Goal: Book appointment/travel/reservation

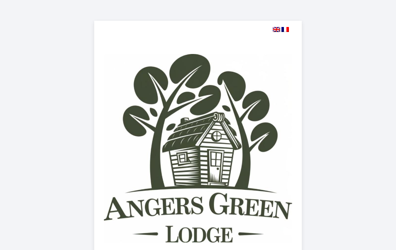
select select
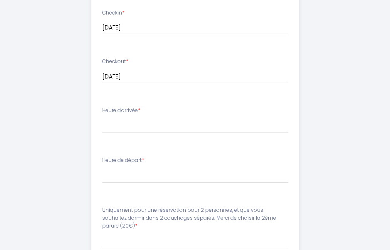
scroll to position [422, 0]
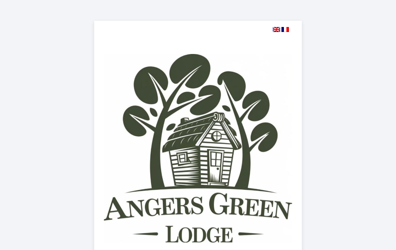
select select
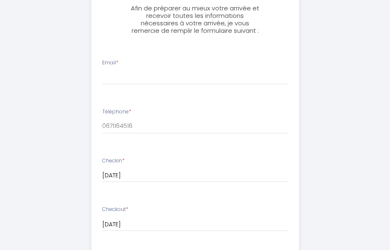
scroll to position [312, 0]
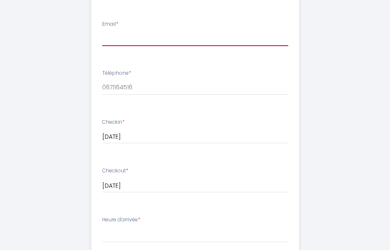
click at [115, 37] on input "Email *" at bounding box center [195, 38] width 186 height 15
type input "rabineaumarieagnes@gmail.com"
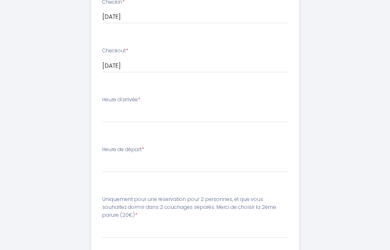
scroll to position [433, 0]
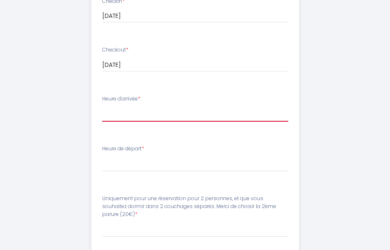
click at [113, 116] on select "16:00 16:30 17:00 17:30 18:00 18:30 19:00 19:30 20:00 20:30 21:00 21:30 22:00 2…" at bounding box center [195, 114] width 186 height 16
click at [114, 114] on select "16:00 16:30 17:00 17:30 18:00 18:30 19:00 19:30 20:00 20:30 21:00 21:30 22:00 2…" at bounding box center [195, 114] width 186 height 16
select select "16:00"
click at [155, 113] on select "16:00 16:30 17:00 17:30 18:00 18:30 19:00 19:30 20:00 20:30 21:00 21:30 22:00 2…" at bounding box center [195, 114] width 186 height 16
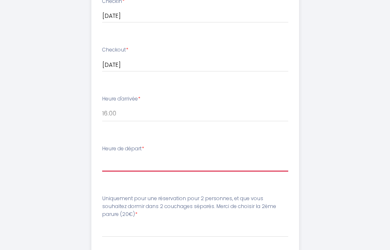
click at [108, 166] on select "00:00 00:30 01:00 01:30 02:00 02:30 03:00 03:30 04:00 04:30 05:00 05:30 06:00 0…" at bounding box center [195, 164] width 186 height 16
select select "10:30"
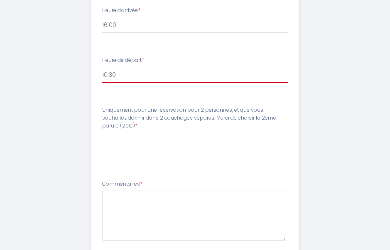
scroll to position [523, 0]
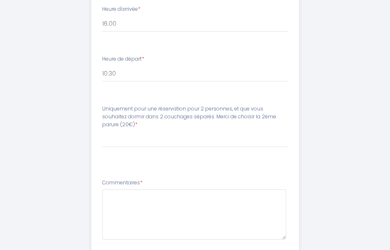
click at [277, 117] on label "Uniquement pour une réservation pour 2 personnes, et que vous souhaitez dormir …" at bounding box center [195, 117] width 186 height 24
click at [204, 117] on label "Uniquement pour une réservation pour 2 personnes, et que vous souhaitez dormir …" at bounding box center [195, 117] width 186 height 24
click at [133, 132] on select "Veuillez ChoisirUniquement pour une réservation pour 2 personnes, et que vous s…" at bounding box center [195, 140] width 186 height 16
select select "2ème Parure pour la canapé lit 20€ (UNIQUEMENT pour une réservation de 2 person…"
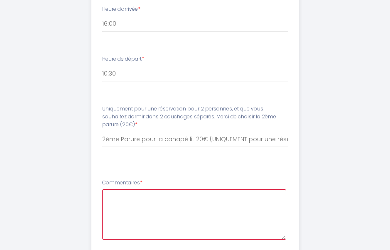
click at [115, 194] on textarea at bounding box center [194, 214] width 184 height 50
click at [111, 190] on textarea at bounding box center [194, 214] width 184 height 50
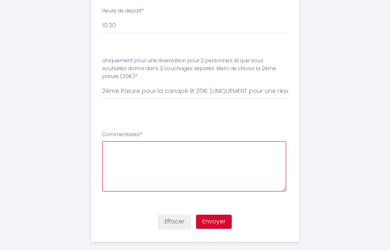
scroll to position [575, 0]
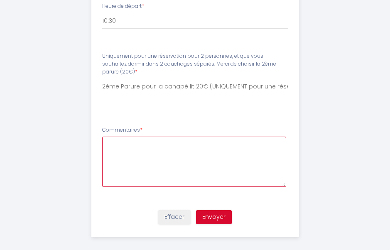
click at [112, 139] on textarea at bounding box center [194, 161] width 184 height 50
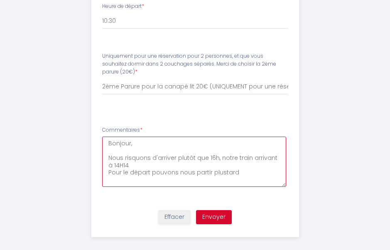
click at [222, 166] on textarea "Bonjour, Nous risquons d'arriver plutôt que 16h, notre train arrivant à 14H14 P…" at bounding box center [194, 161] width 184 height 50
click at [242, 165] on textarea "Bonjour, Nous risquons d'arriver plutôt que 16h, notre train arrivant à 14H14 P…" at bounding box center [194, 161] width 184 height 50
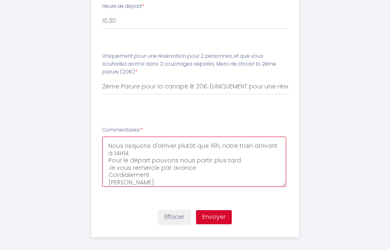
scroll to position [15, 0]
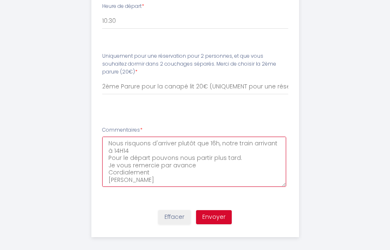
type textarea "Bonjour, Nous risquons d'arriver plutôt que 16h, notre train arrivant à 14H14 P…"
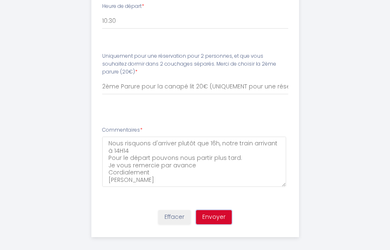
click at [219, 213] on button "Envoyer" at bounding box center [214, 217] width 36 height 14
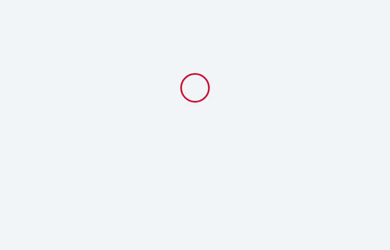
select select "10:30"
select select "2ème Parure pour la canapé lit 20€ (UNIQUEMENT pour une réservation de 2 person…"
